Goal: Task Accomplishment & Management: Manage account settings

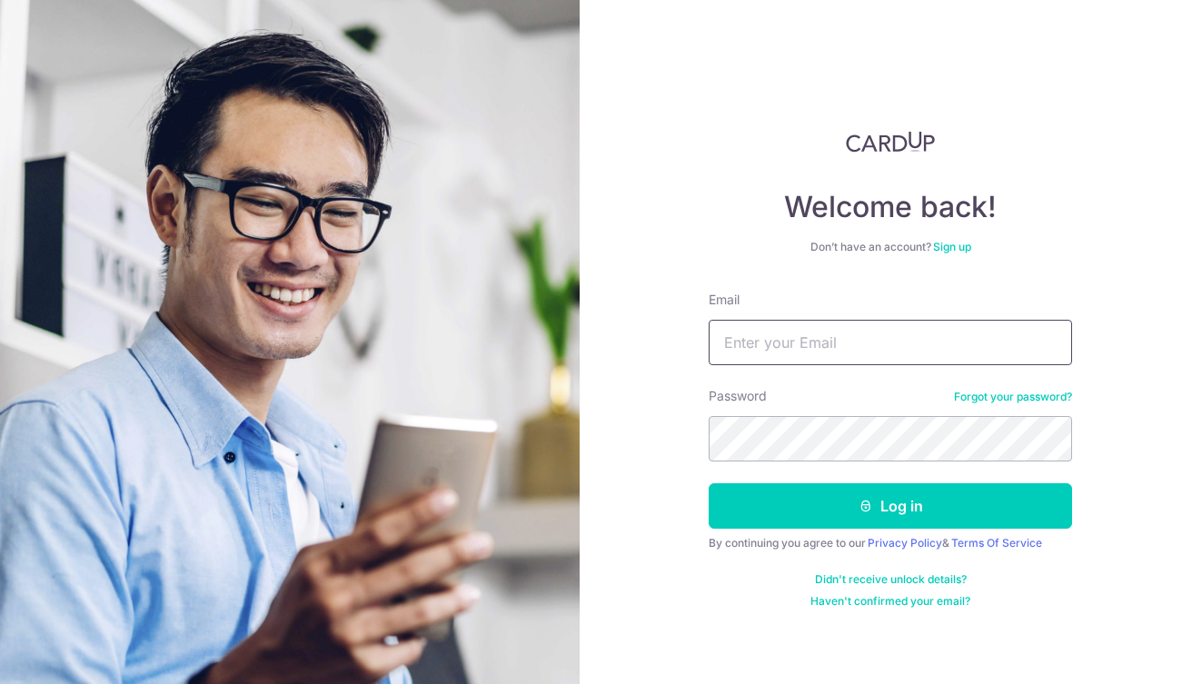
click at [822, 361] on input "Email" at bounding box center [890, 342] width 363 height 45
type input "[EMAIL_ADDRESS][DOMAIN_NAME]"
click at [890, 506] on button "Log in" at bounding box center [890, 505] width 363 height 45
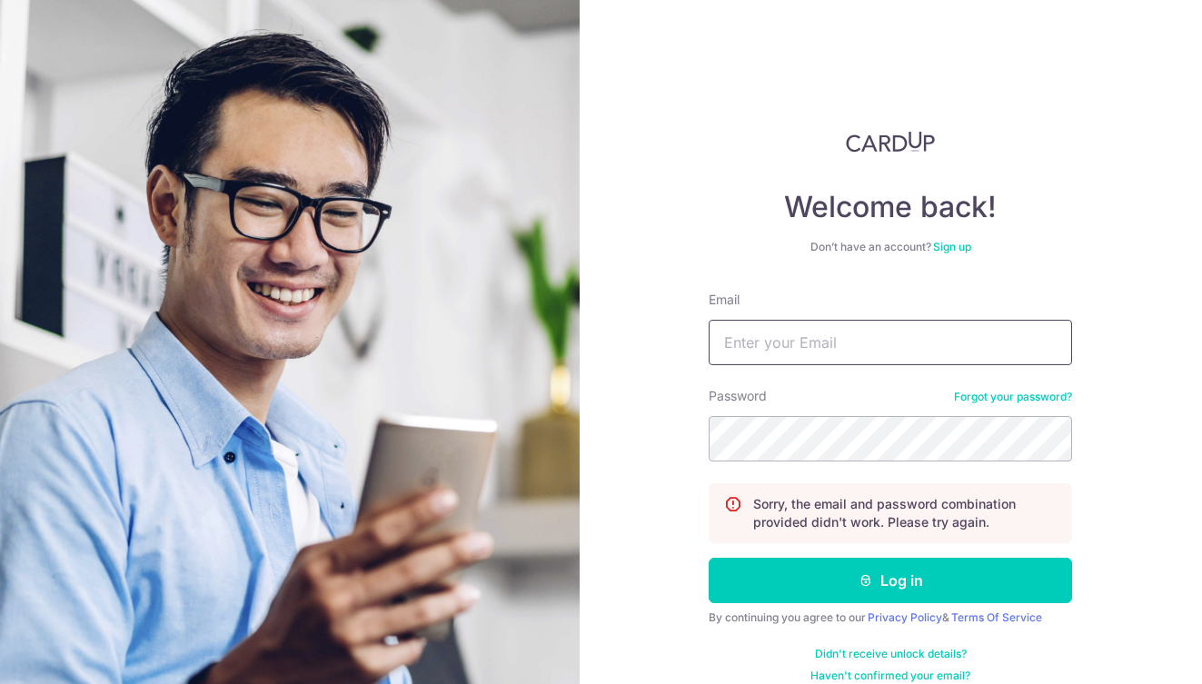
type input "[EMAIL_ADDRESS][DOMAIN_NAME]"
click at [885, 581] on button "Log in" at bounding box center [890, 580] width 363 height 45
click at [1001, 398] on link "Forgot your password?" at bounding box center [1013, 397] width 118 height 15
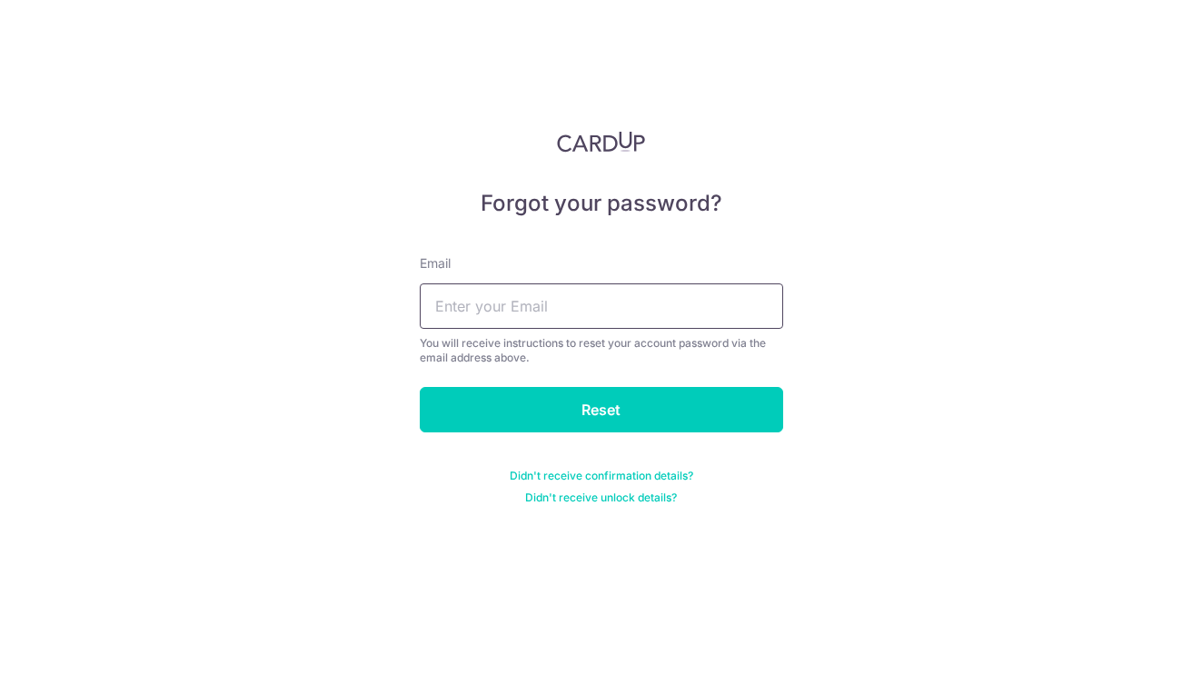
click at [642, 311] on input "text" at bounding box center [601, 305] width 363 height 45
type input "Zalifah.salim@hotmail.com"
click at [601, 410] on input "Reset" at bounding box center [601, 409] width 363 height 45
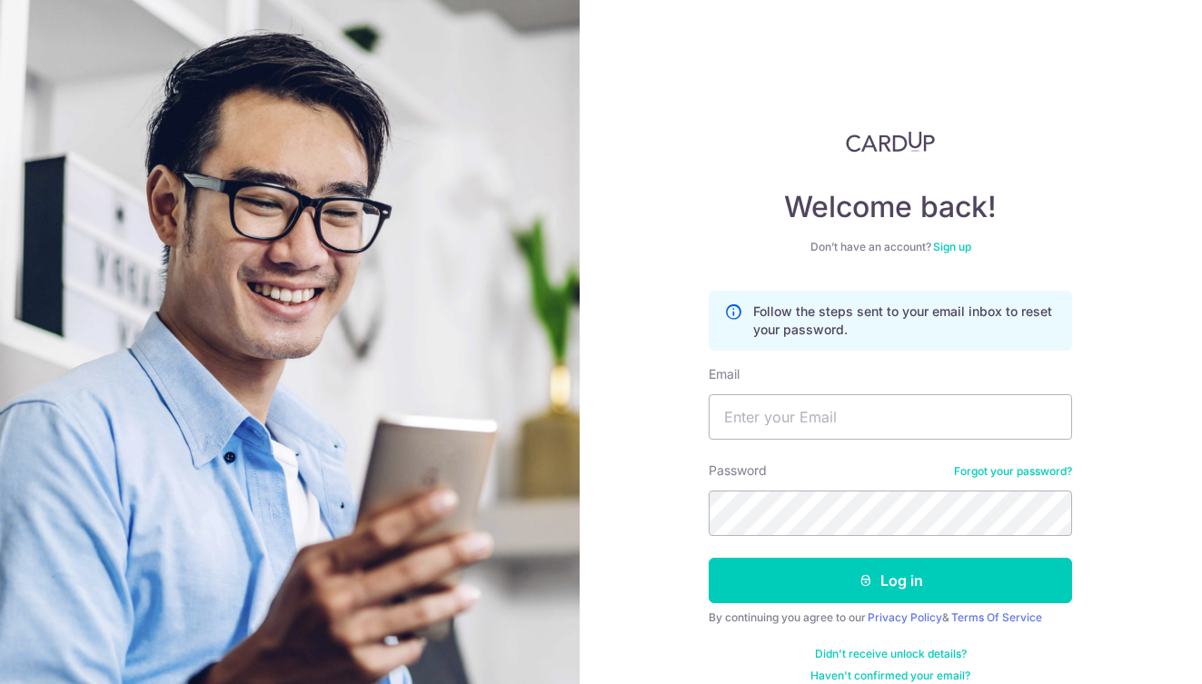
click at [1109, 363] on div "Welcome back! Don’t have an account? Sign up Follow the steps sent to your emai…" at bounding box center [891, 342] width 623 height 684
click at [1008, 474] on link "Forgot your password?" at bounding box center [1013, 471] width 118 height 15
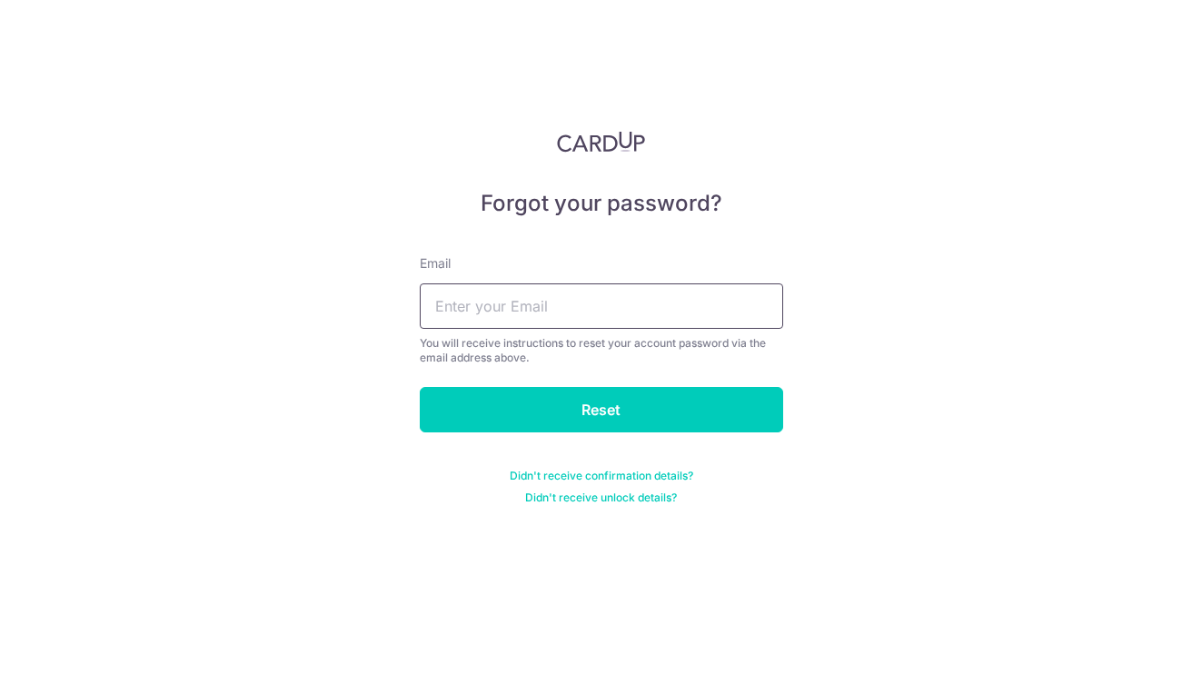
click at [644, 303] on input "text" at bounding box center [601, 305] width 363 height 45
type input "Zalifah.[PERSON_NAME]"
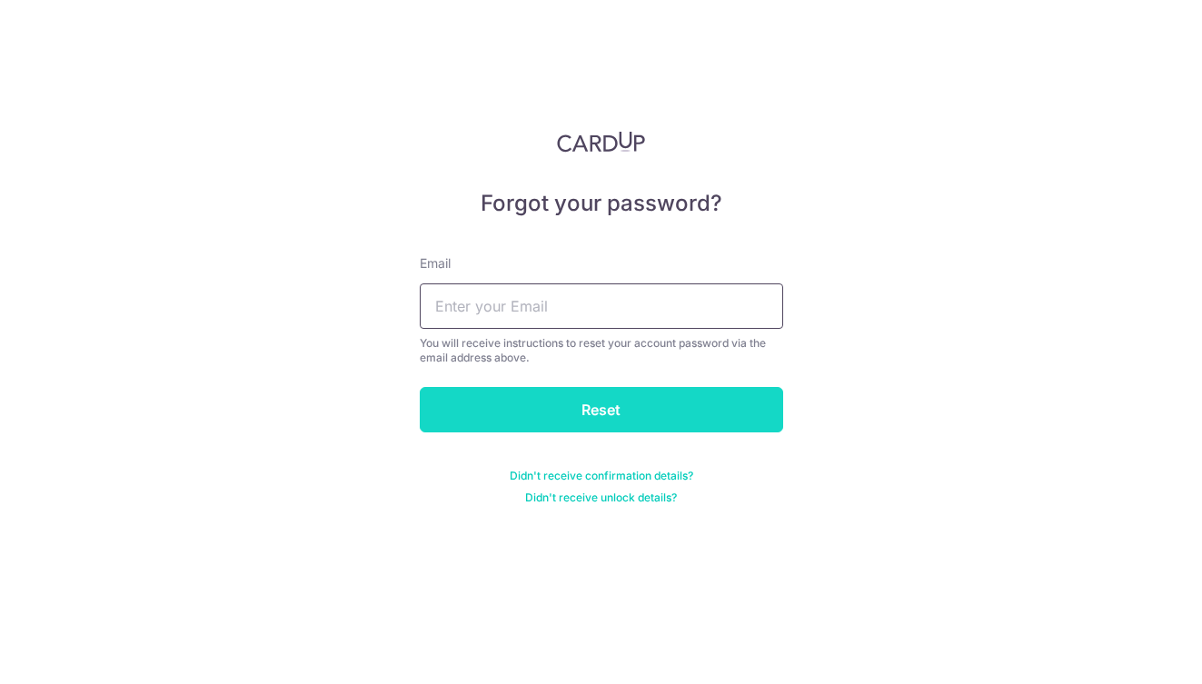
type input "[EMAIL_ADDRESS][DOMAIN_NAME]"
click at [588, 427] on input "Reset" at bounding box center [601, 409] width 363 height 45
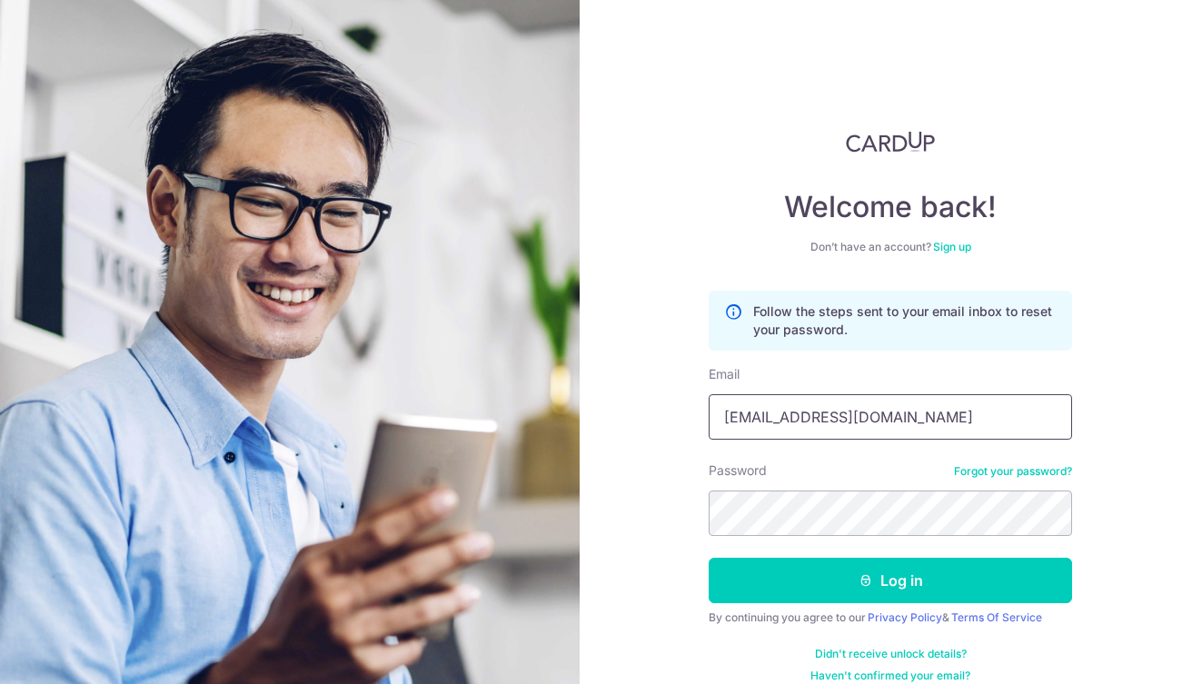
type input "[EMAIL_ADDRESS][DOMAIN_NAME]"
click at [885, 581] on button "Log in" at bounding box center [890, 580] width 363 height 45
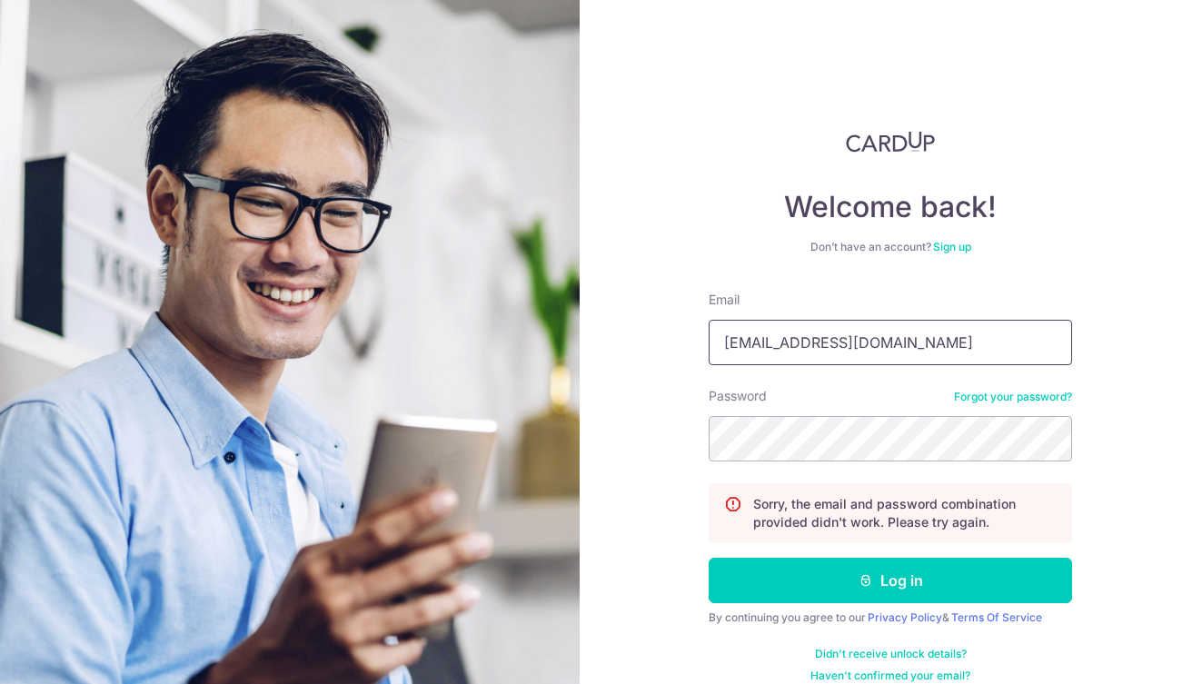
type input "[EMAIL_ADDRESS][DOMAIN_NAME]"
click at [885, 581] on button "Log in" at bounding box center [890, 580] width 363 height 45
